Goal: Transaction & Acquisition: Download file/media

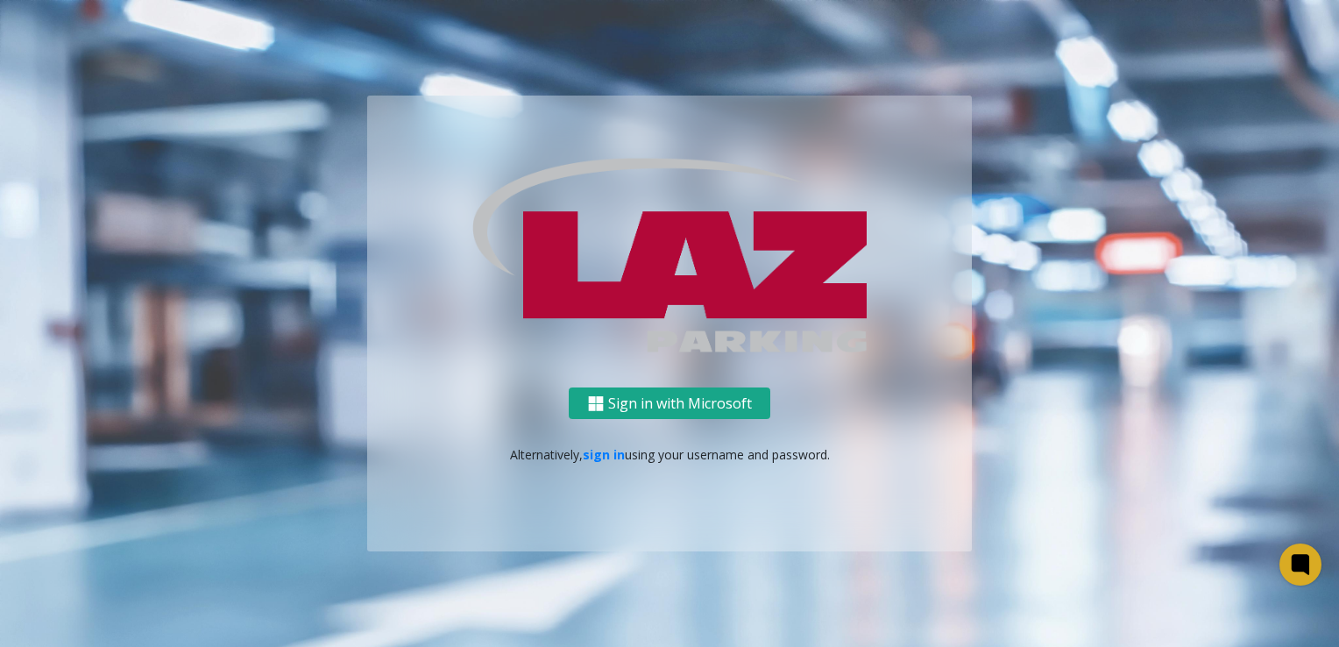
click at [628, 408] on button "Sign in with Microsoft" at bounding box center [670, 403] width 202 height 32
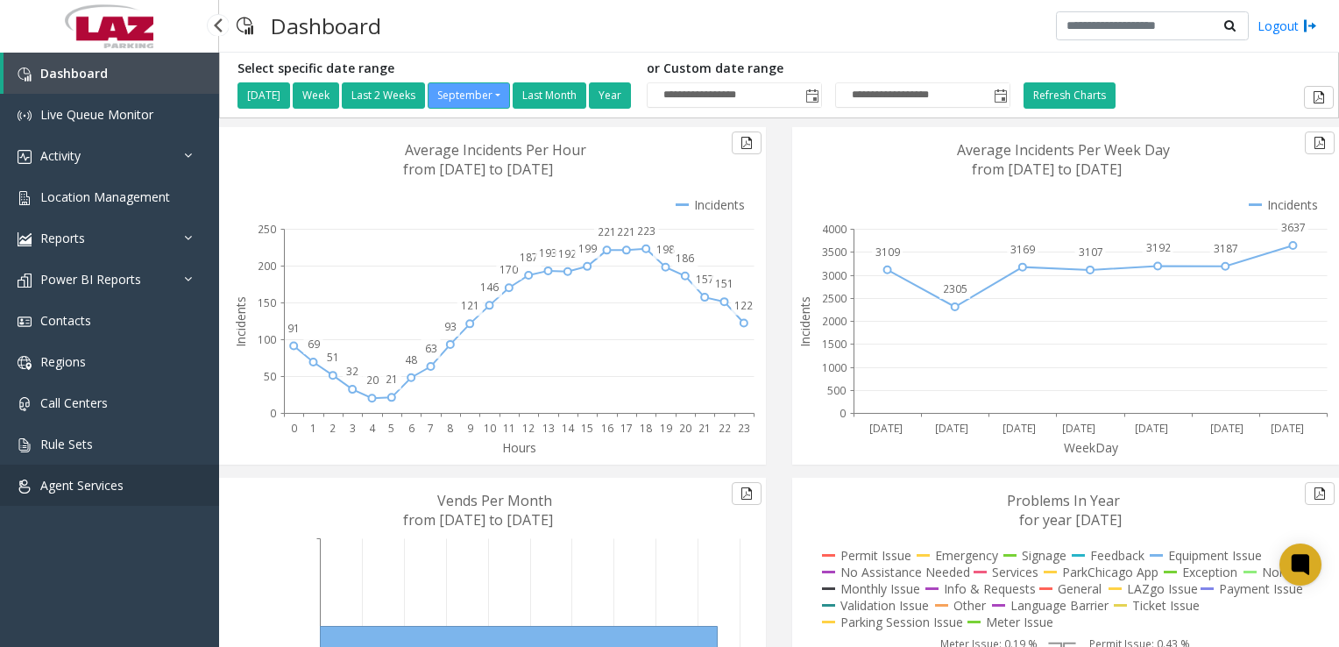
click at [109, 489] on span "Agent Services" at bounding box center [81, 485] width 83 height 17
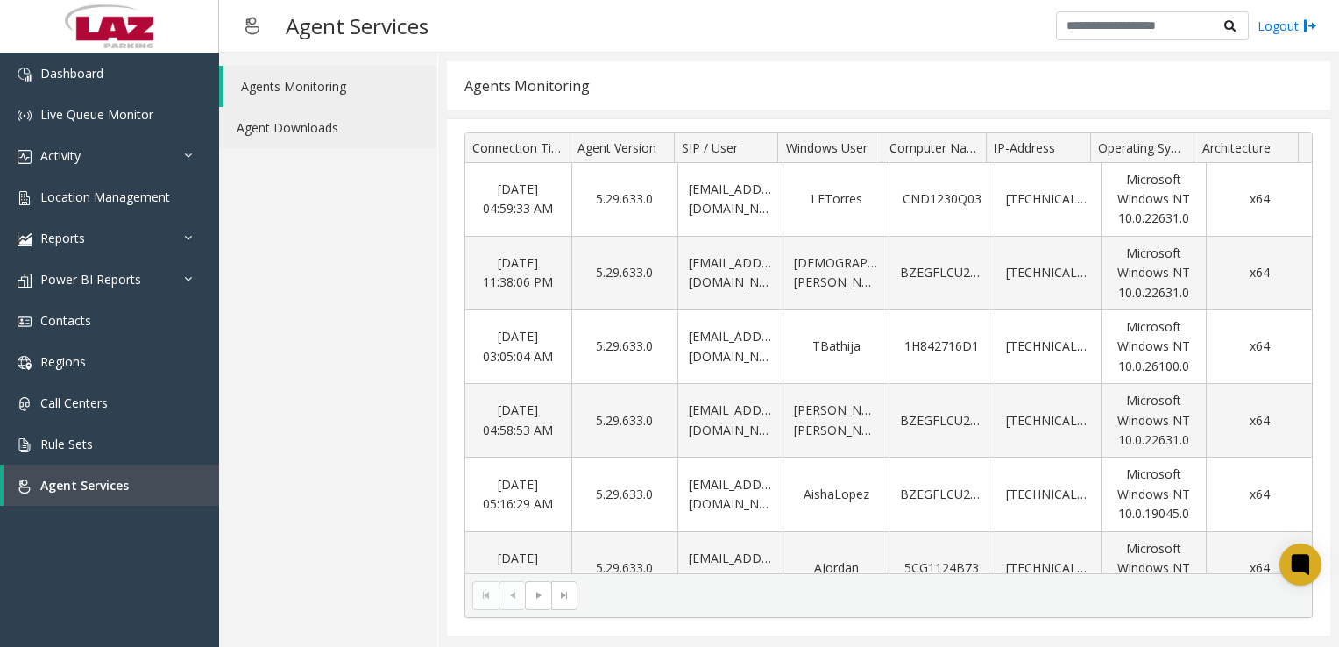
click at [342, 139] on link "Agent Downloads" at bounding box center [328, 127] width 218 height 41
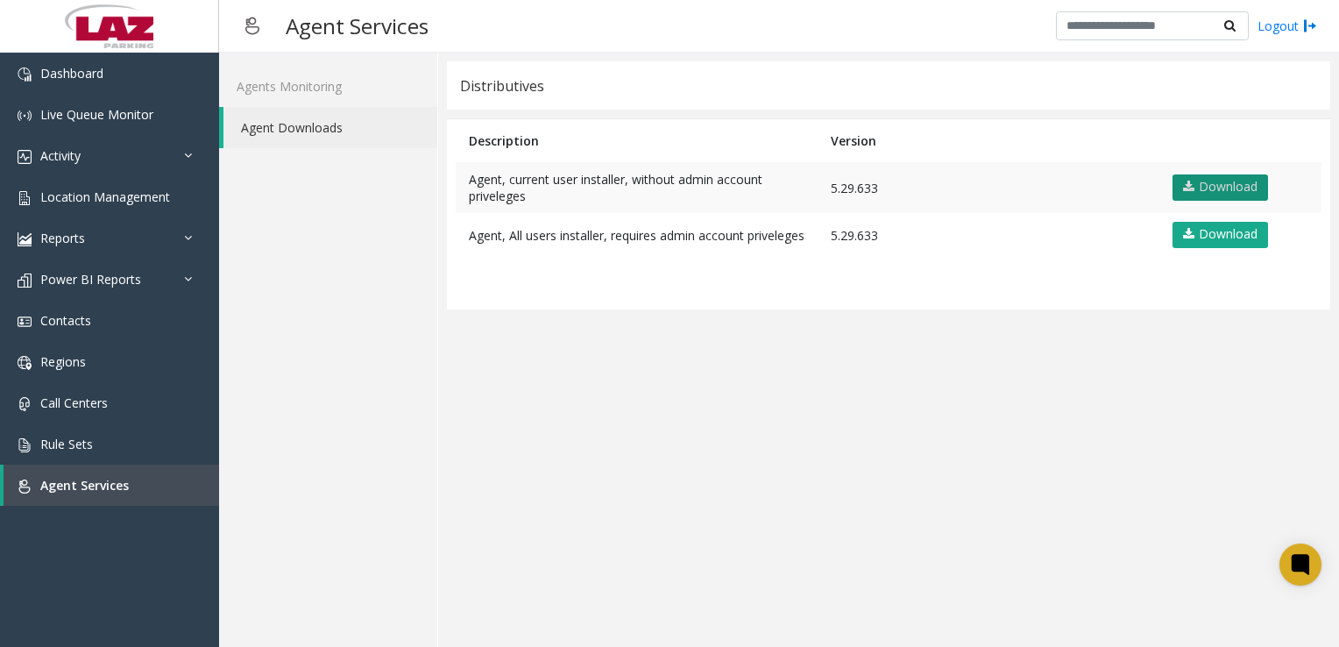
click at [1237, 184] on link "Download" at bounding box center [1221, 187] width 96 height 26
click at [827, 351] on app-distributives "Distributives Description Version Agent, current user installer, without admin …" at bounding box center [888, 349] width 883 height 577
click at [678, 349] on app-distributives "Distributives Description Version Agent, current user installer, without admin …" at bounding box center [888, 349] width 883 height 577
drag, startPoint x: 678, startPoint y: 349, endPoint x: 694, endPoint y: 349, distance: 15.8
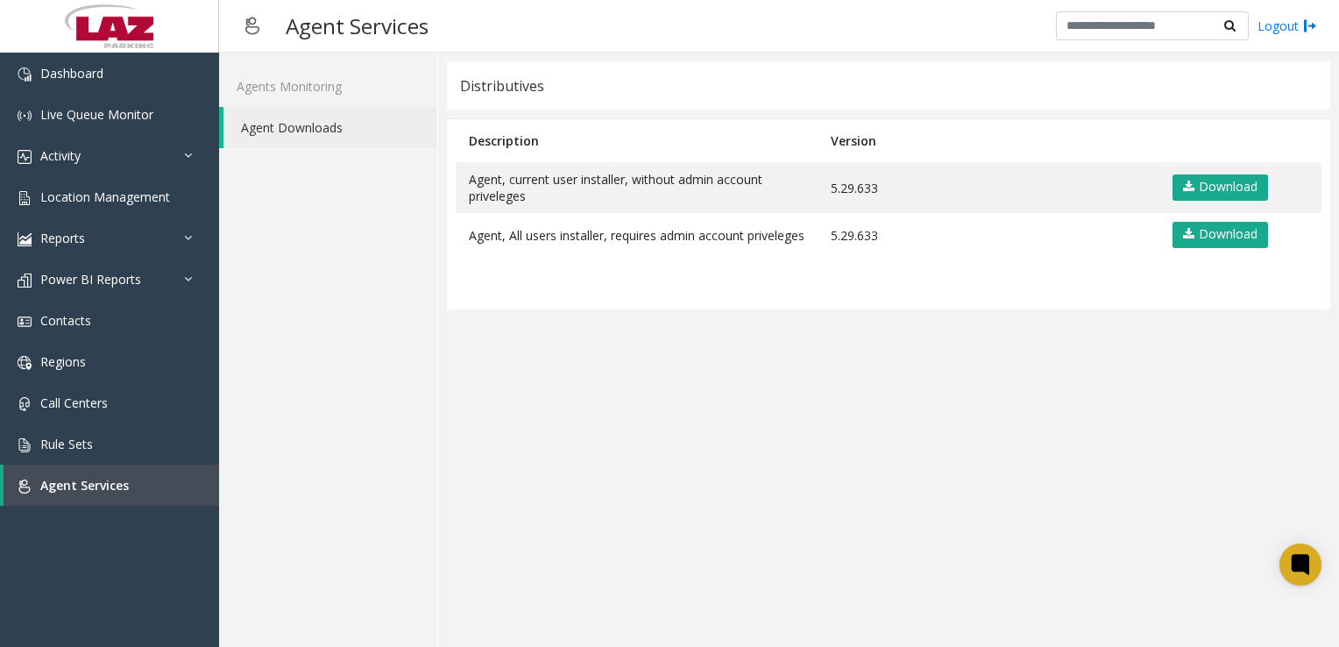
click at [694, 349] on app-distributives "Distributives Description Version Agent, current user installer, without admin …" at bounding box center [888, 349] width 883 height 577
click at [1234, 194] on link "Download" at bounding box center [1221, 187] width 96 height 26
drag, startPoint x: 990, startPoint y: 314, endPoint x: 996, endPoint y: 330, distance: 16.9
click at [990, 309] on table "Description Version Agent, current user installer, without admin account privel…" at bounding box center [888, 214] width 883 height 190
click at [358, 263] on div "Agents Monitoring Agent Downloads" at bounding box center [328, 350] width 219 height 594
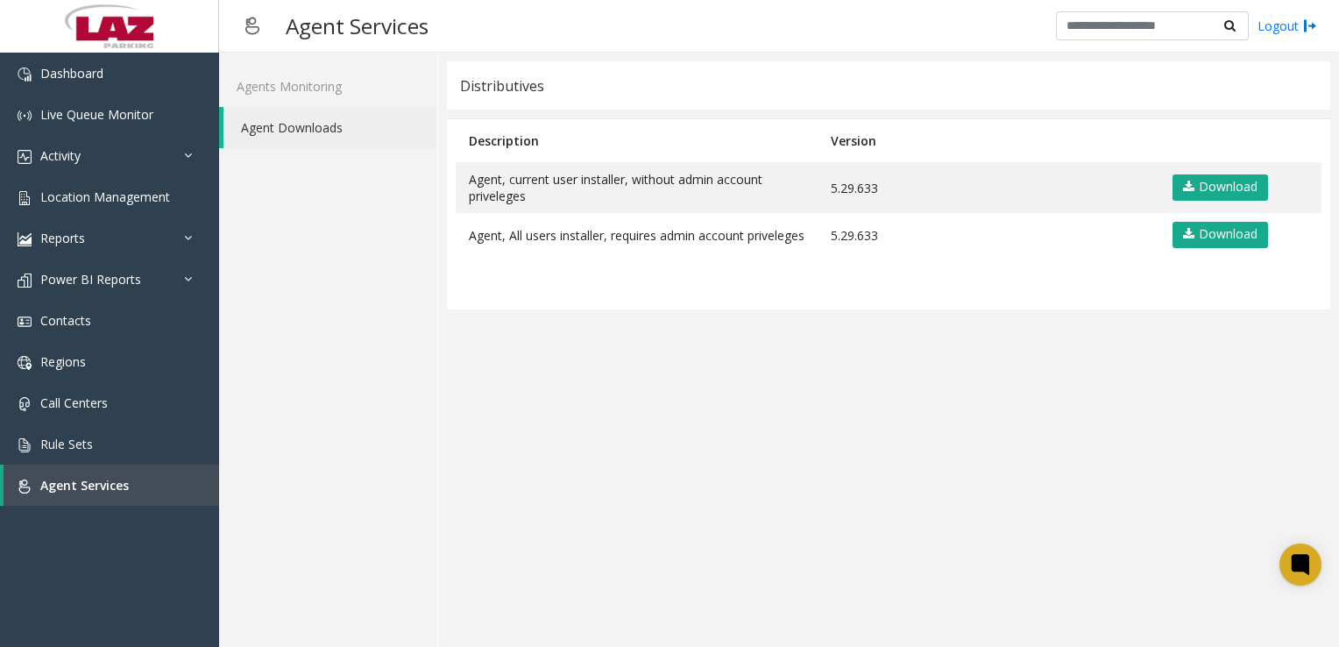
click at [444, 438] on div "Distributives Description Version Agent, current user installer, without admin …" at bounding box center [888, 350] width 901 height 594
